Goal: Navigation & Orientation: Understand site structure

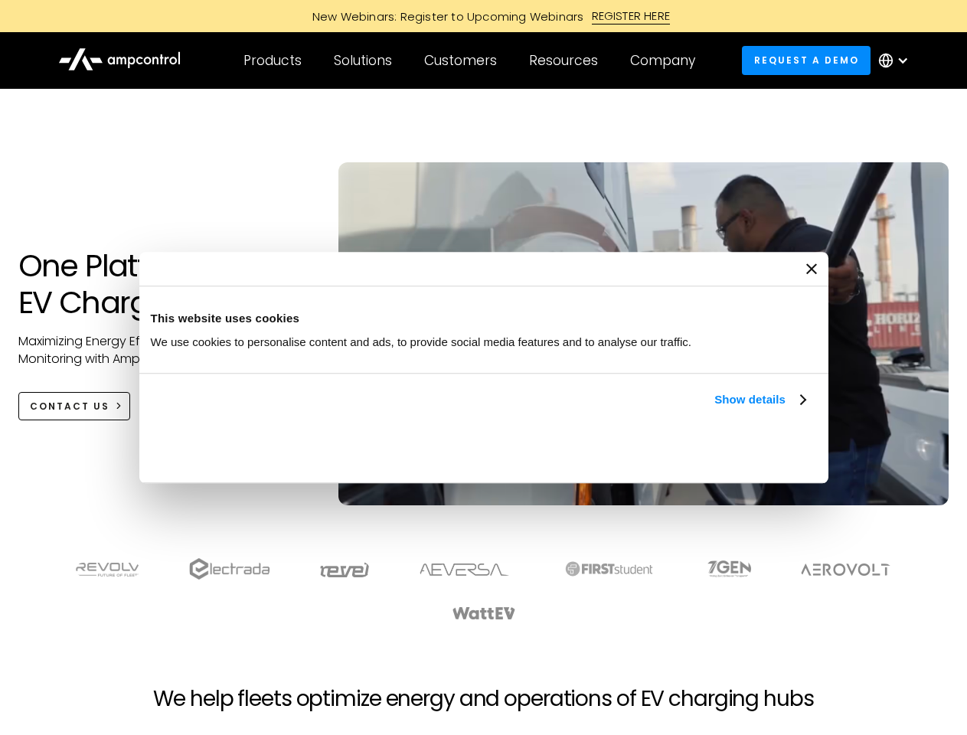
click at [715, 409] on link "Show details" at bounding box center [760, 400] width 90 height 18
click at [0, 0] on div "Necessary cookies help make a website usable by enabling basic functions like p…" at bounding box center [0, 0] width 0 height 0
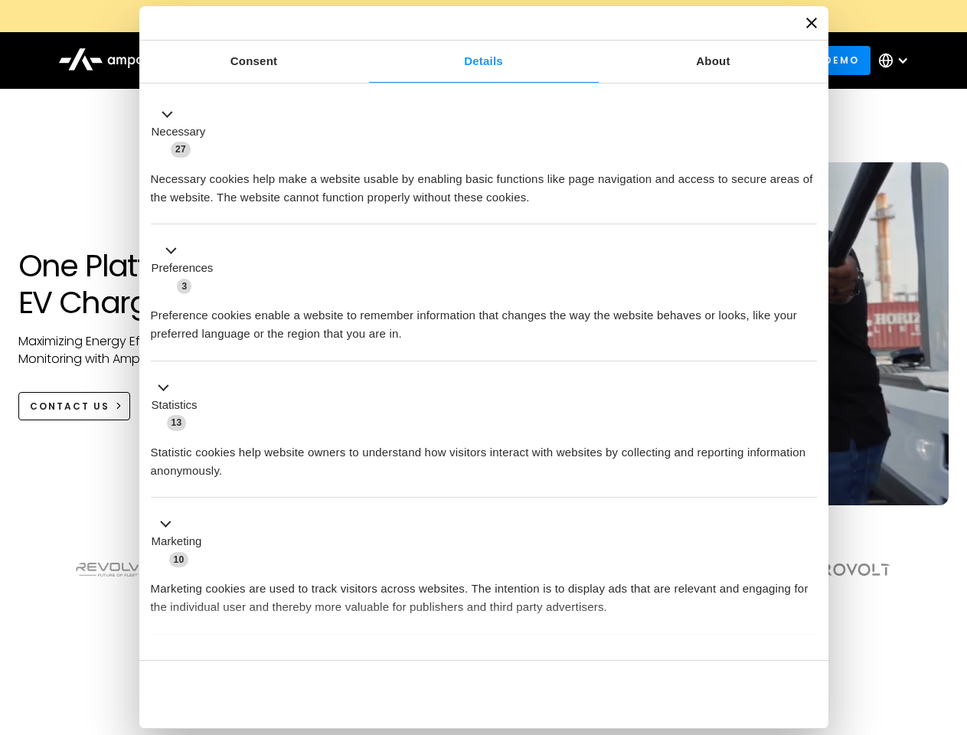
click at [951, 617] on section at bounding box center [483, 589] width 967 height 95
click at [471, 61] on div "Customers" at bounding box center [460, 60] width 73 height 17
click at [272, 61] on div "Products" at bounding box center [273, 60] width 58 height 17
click at [364, 61] on div "Solutions" at bounding box center [363, 60] width 58 height 17
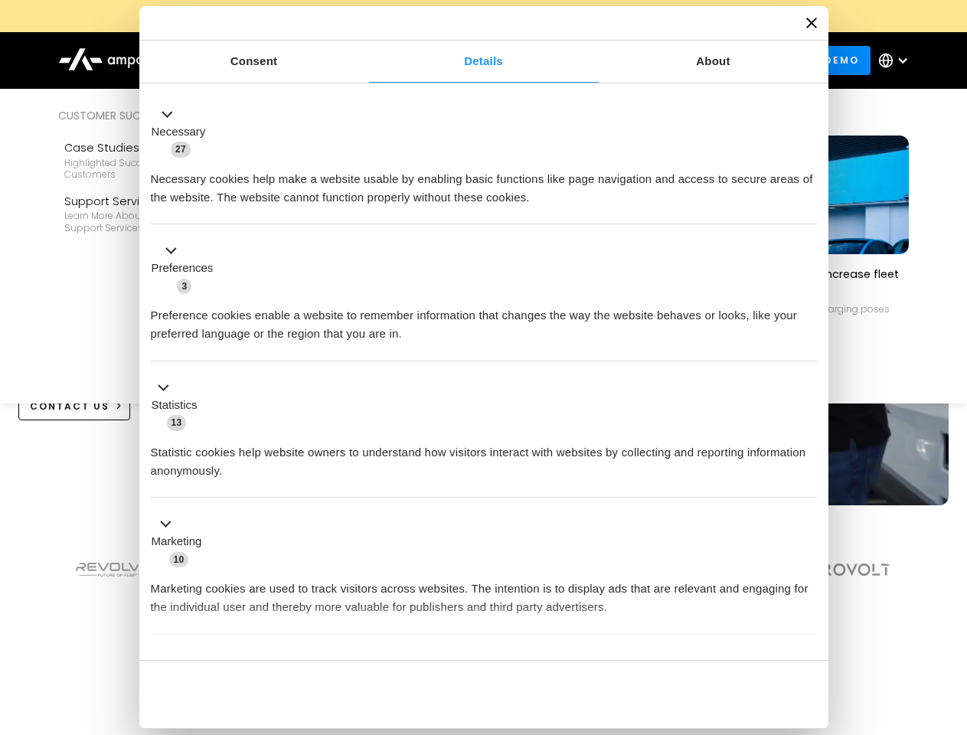
click at [463, 61] on div "Customers" at bounding box center [460, 60] width 73 height 17
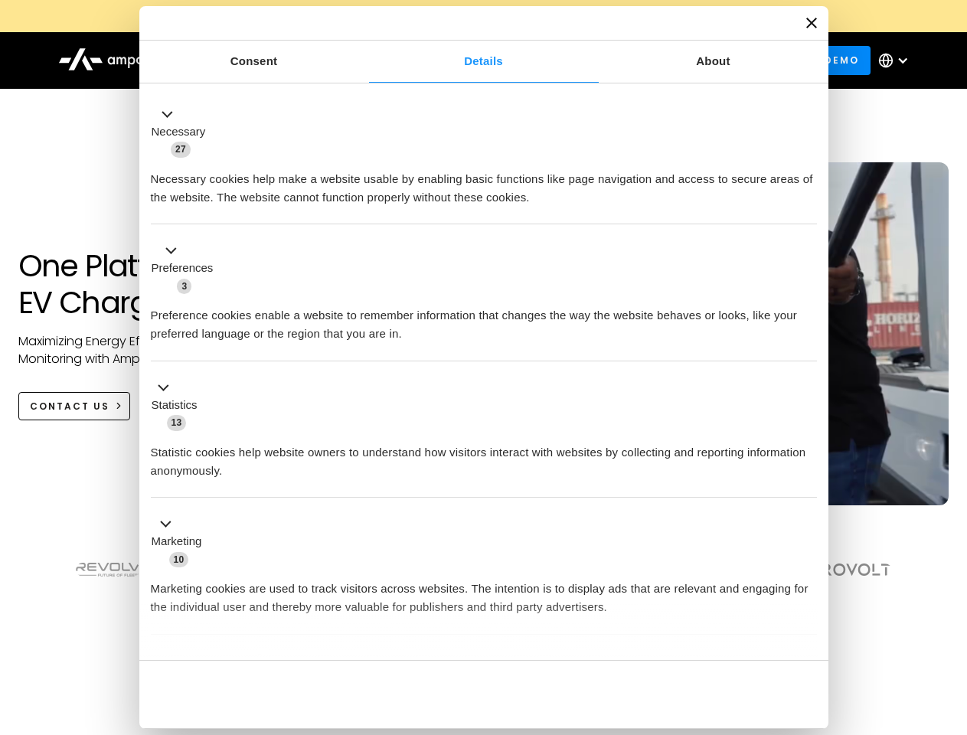
click at [567, 61] on div "Resources" at bounding box center [563, 60] width 69 height 17
click at [668, 61] on div "Company" at bounding box center [662, 60] width 65 height 17
click at [898, 61] on div at bounding box center [903, 60] width 12 height 12
